Goal: Task Accomplishment & Management: Complete application form

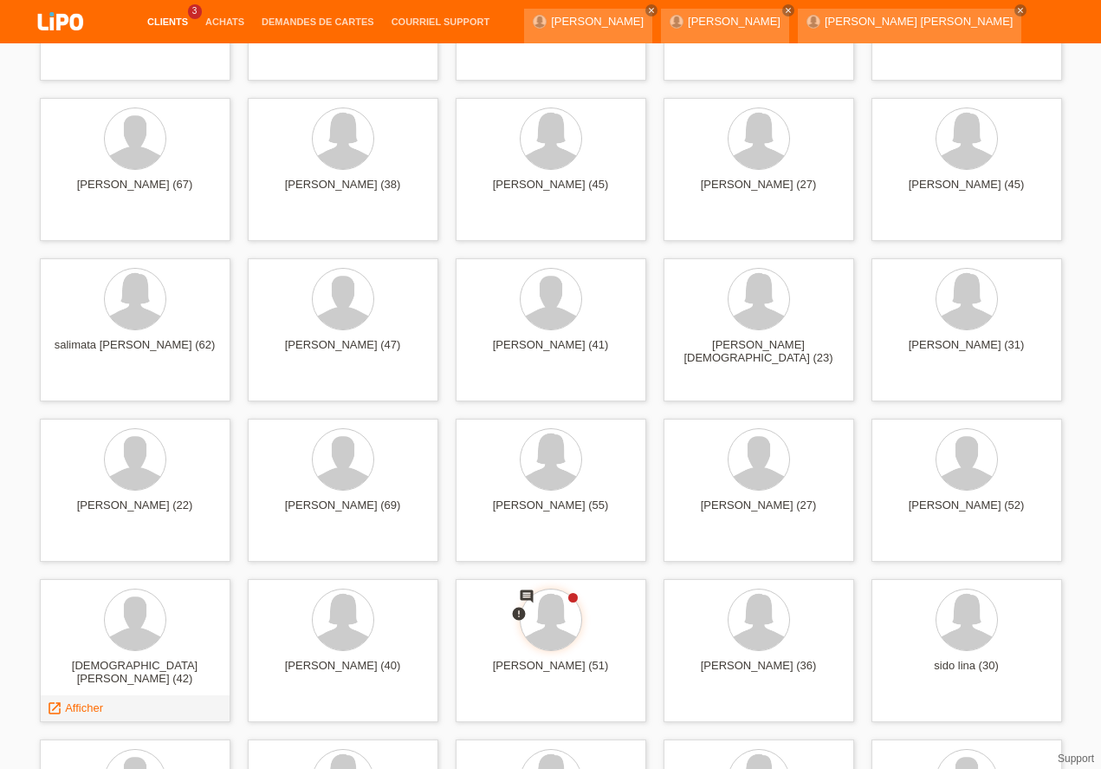
scroll to position [3112, 0]
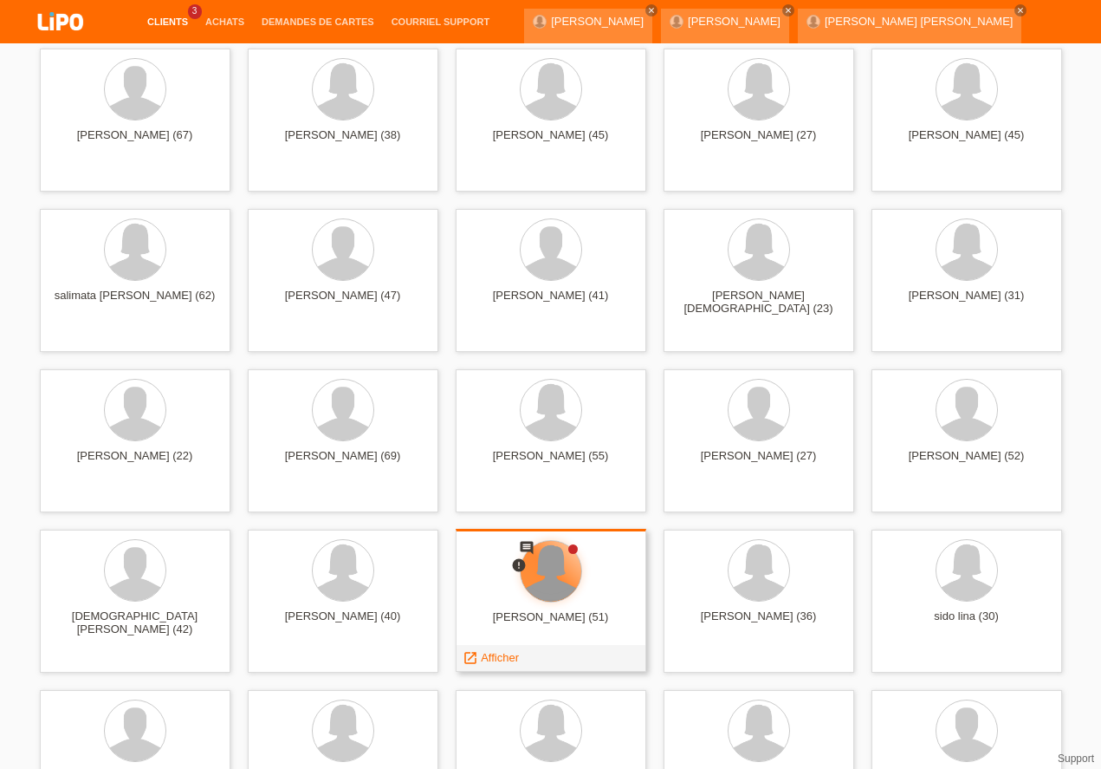
click at [572, 582] on div at bounding box center [551, 571] width 61 height 61
click at [503, 653] on span "Afficher" at bounding box center [500, 657] width 38 height 13
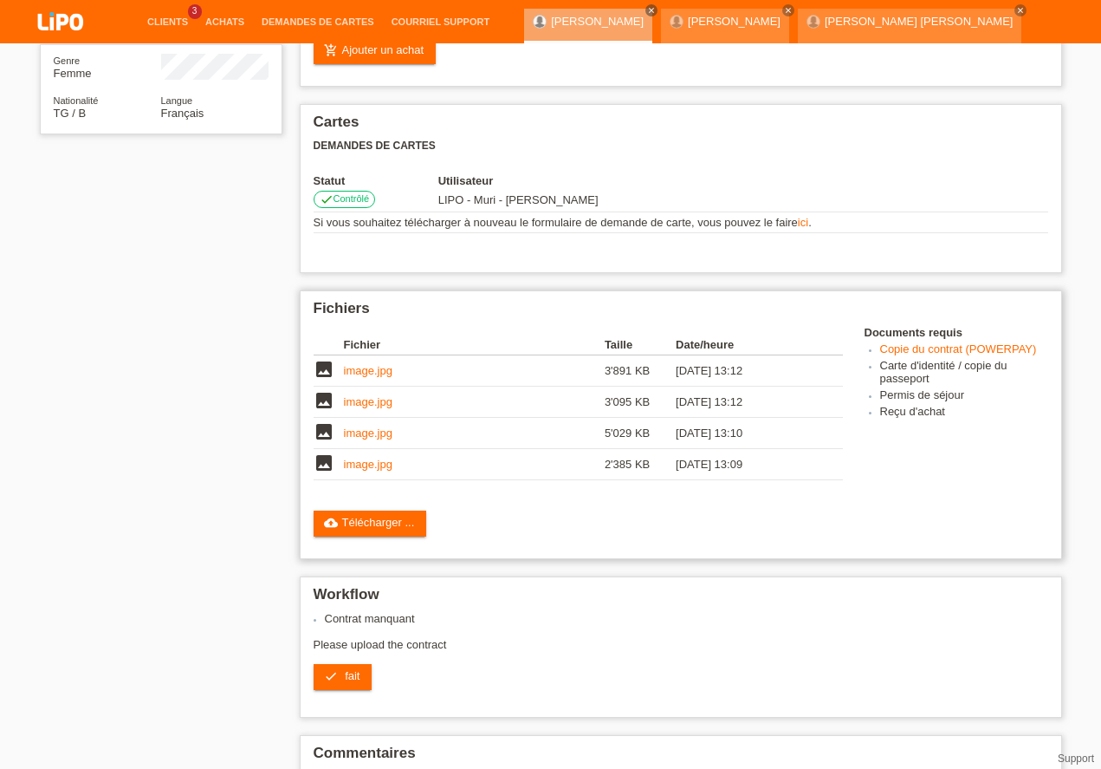
scroll to position [387, 0]
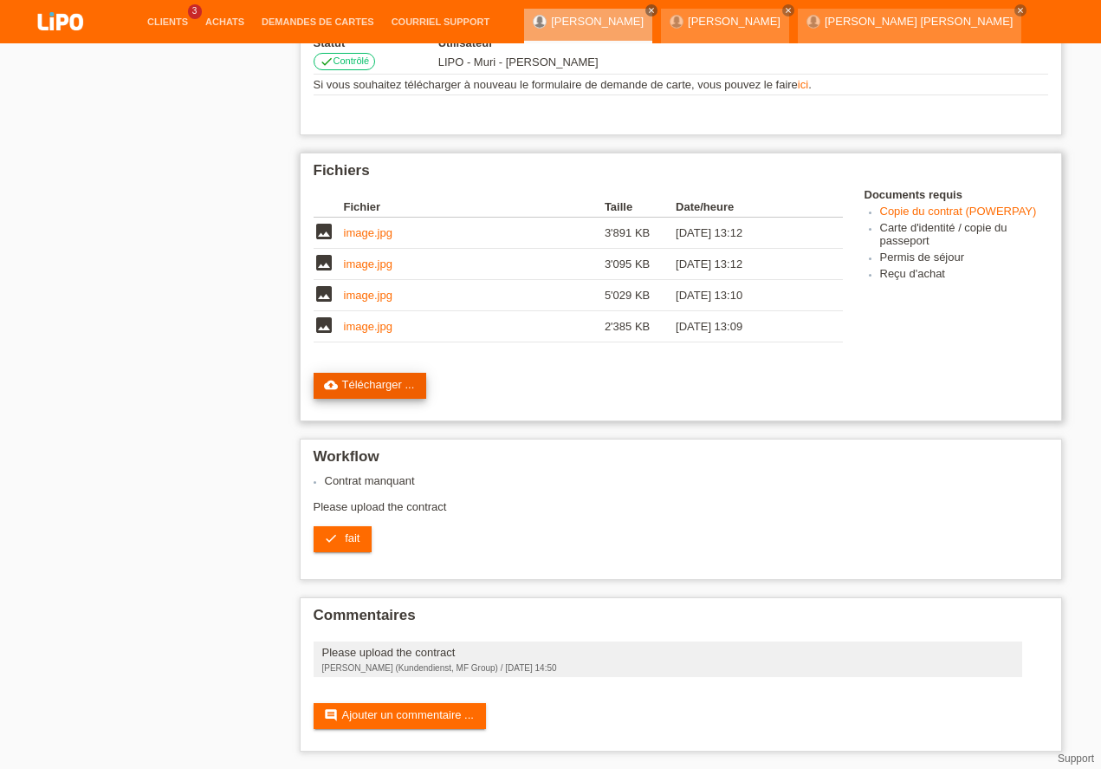
click at [373, 382] on link "cloud_upload Télécharger ..." at bounding box center [371, 386] width 114 height 26
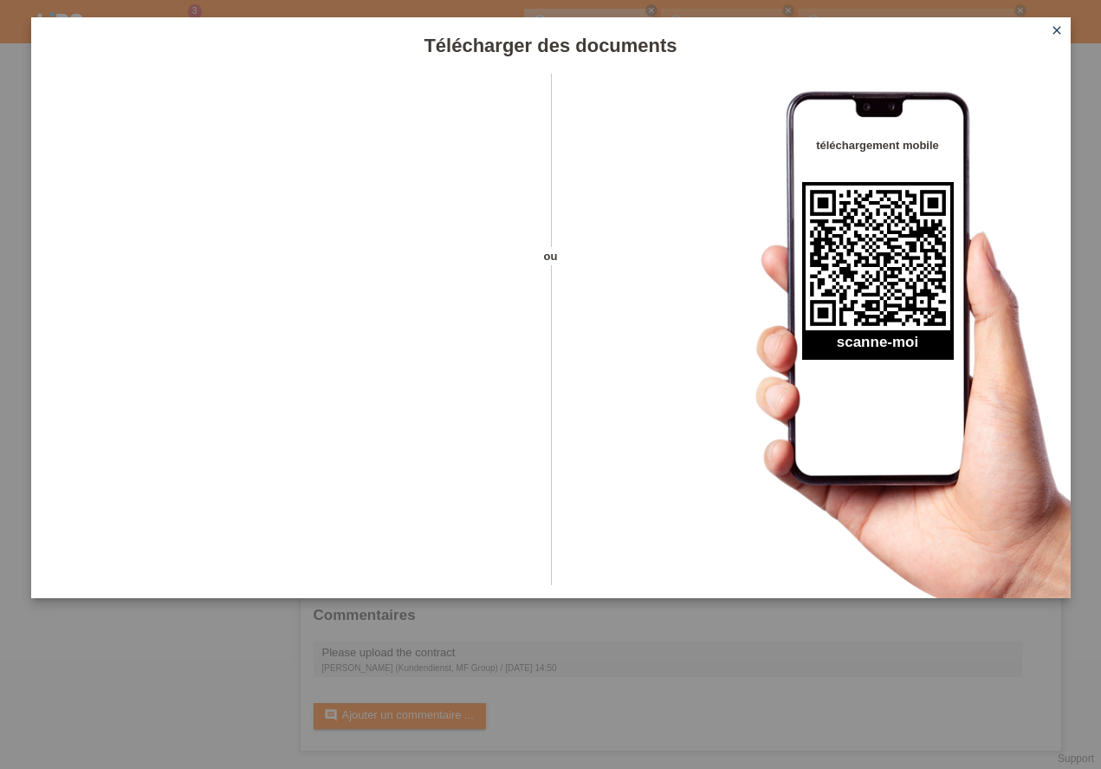
click at [1055, 26] on icon "close" at bounding box center [1057, 30] width 14 height 14
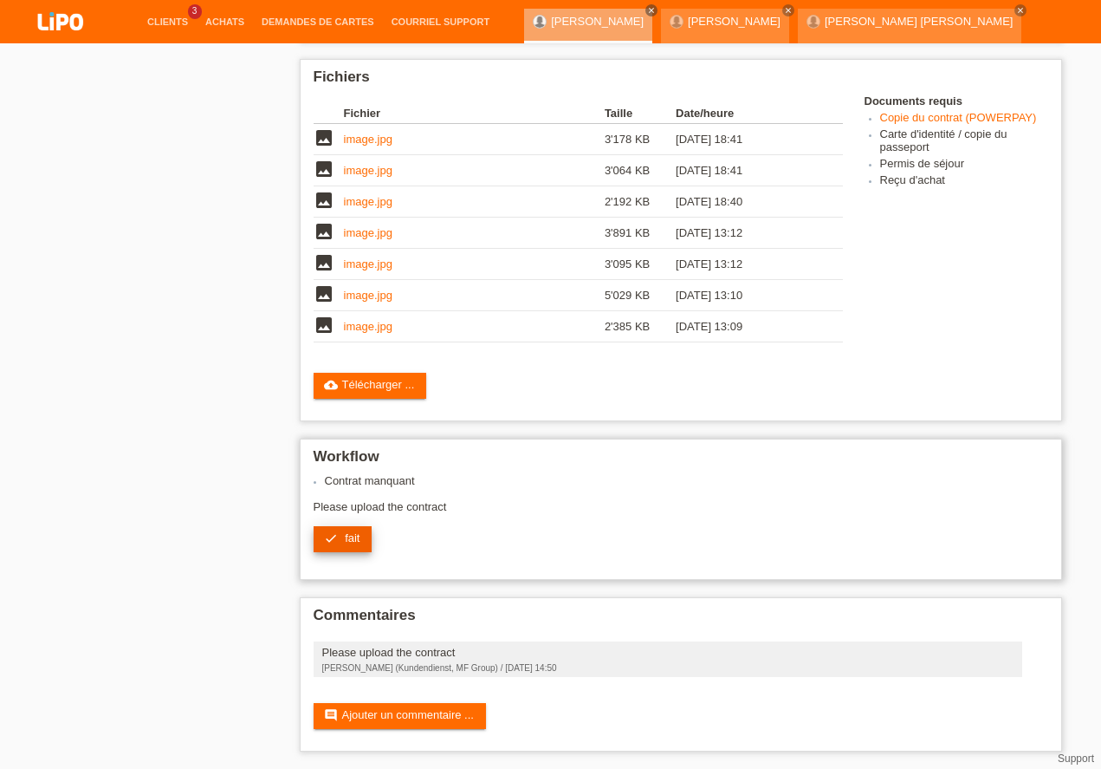
scroll to position [480, 0]
click at [342, 536] on link "check fait" at bounding box center [343, 539] width 59 height 26
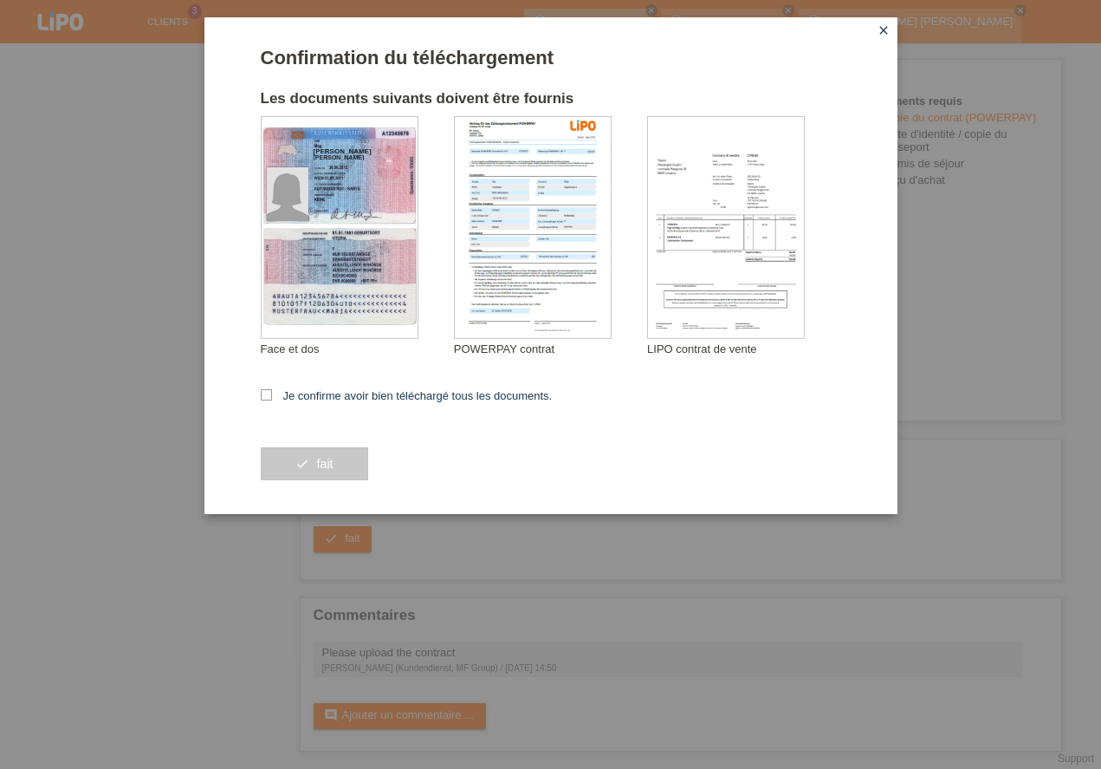
click at [269, 393] on icon at bounding box center [266, 394] width 11 height 11
click at [269, 393] on input "Je confirme avoir bien téléchargé tous les documents." at bounding box center [266, 394] width 11 height 11
checkbox input "true"
click at [346, 472] on button "check fait" at bounding box center [314, 463] width 107 height 33
